Goal: Task Accomplishment & Management: Complete application form

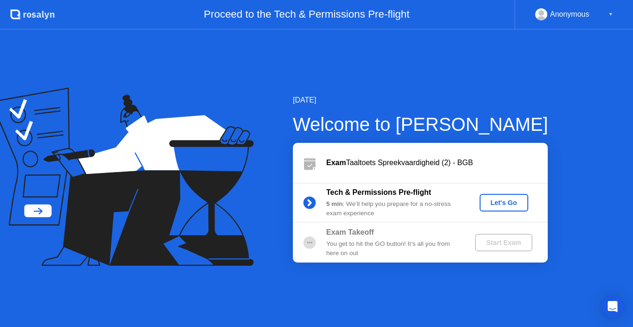
click at [499, 205] on div "Let's Go" at bounding box center [504, 202] width 41 height 7
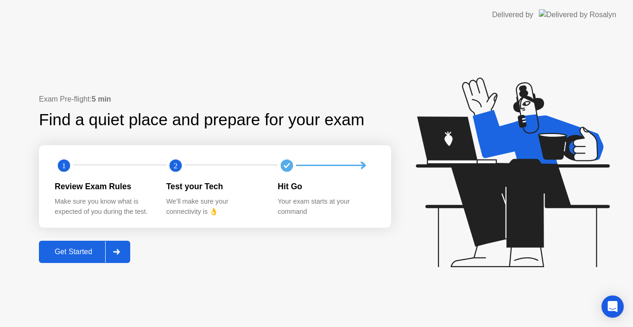
click at [74, 256] on div "Get Started" at bounding box center [74, 252] width 64 height 8
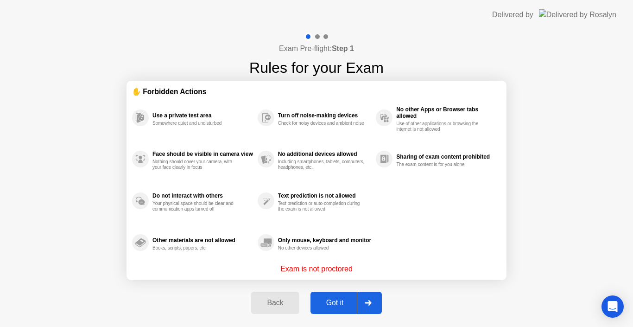
click at [347, 300] on div "Got it" at bounding box center [335, 303] width 44 height 8
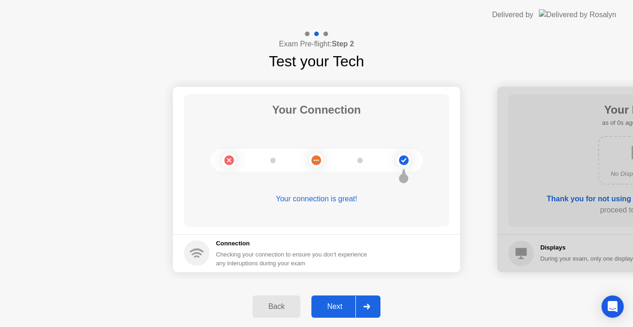
click at [346, 305] on div "Next" at bounding box center [334, 306] width 41 height 8
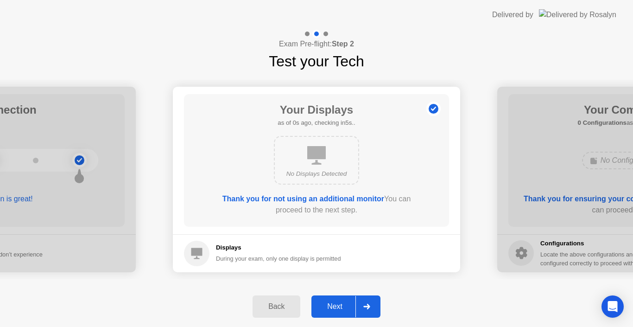
click at [346, 306] on div "Next" at bounding box center [334, 306] width 41 height 8
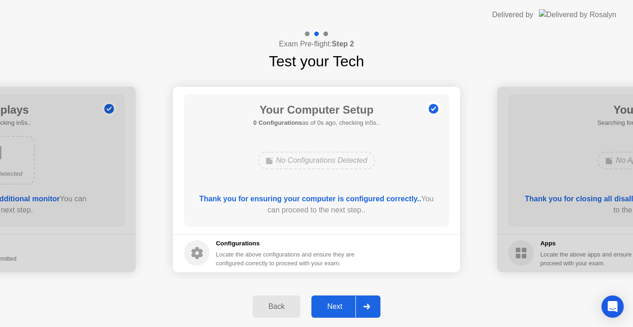
click at [346, 306] on div "Next" at bounding box center [334, 306] width 41 height 8
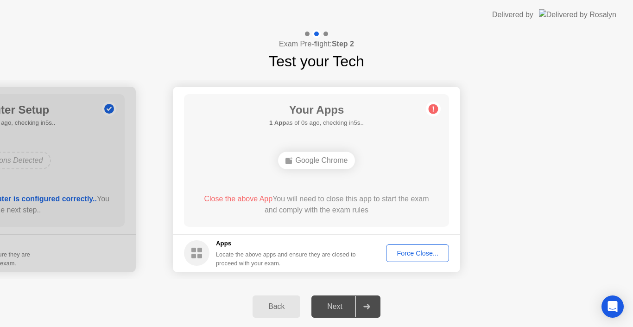
click at [404, 251] on div "Force Close..." at bounding box center [418, 252] width 57 height 7
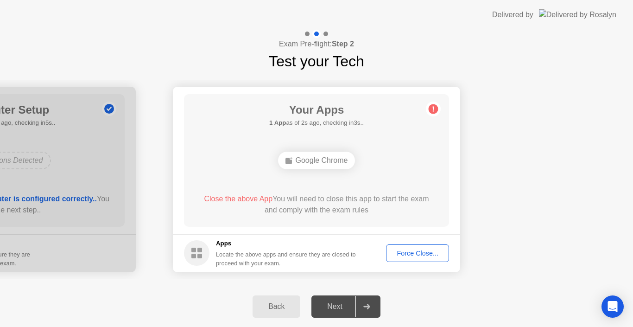
click at [435, 259] on button "Force Close..." at bounding box center [417, 253] width 63 height 18
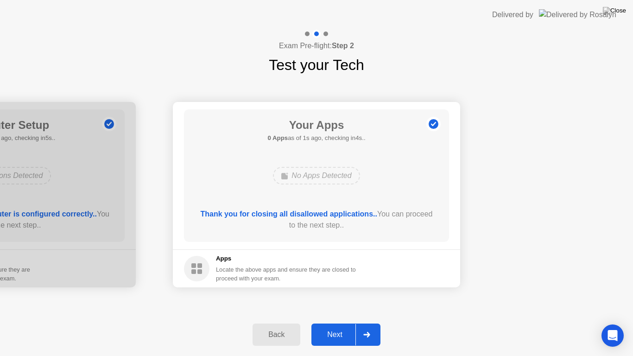
click at [365, 326] on icon at bounding box center [367, 335] width 7 height 6
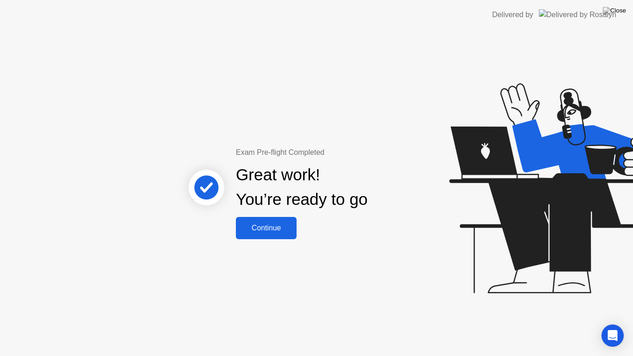
click at [274, 224] on div "Continue" at bounding box center [266, 228] width 55 height 8
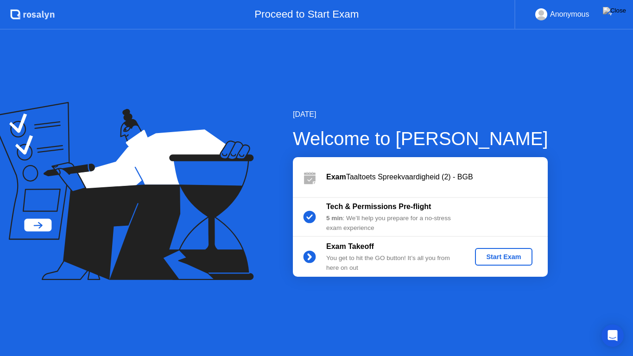
click at [518, 255] on div "Start Exam" at bounding box center [504, 256] width 50 height 7
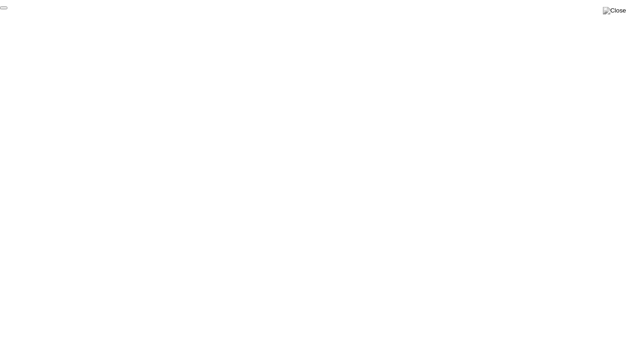
click div "End Proctoring Session"
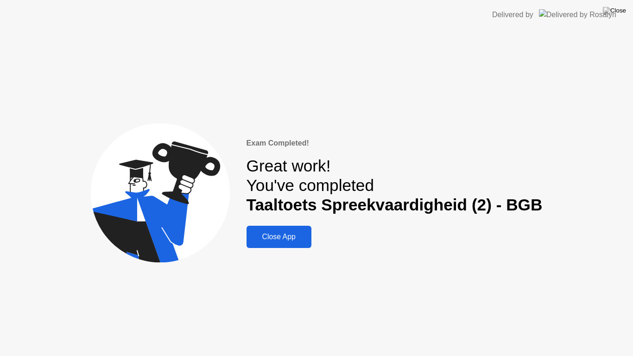
click at [292, 243] on button "Close App" at bounding box center [279, 237] width 65 height 22
